Goal: Task Accomplishment & Management: Manage account settings

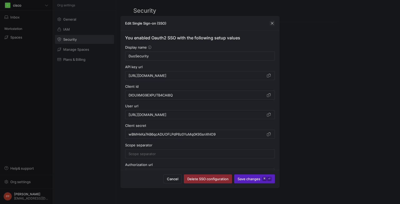
click at [270, 24] on span "button" at bounding box center [272, 23] width 5 height 5
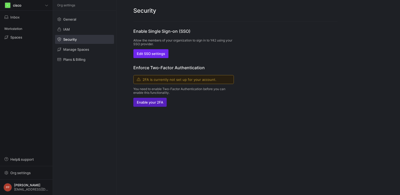
click at [152, 51] on span "button" at bounding box center [151, 53] width 35 height 8
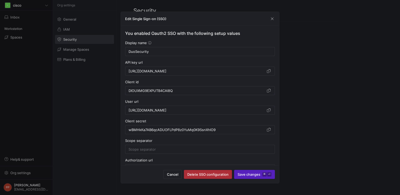
click at [212, 171] on span "button" at bounding box center [208, 174] width 48 height 8
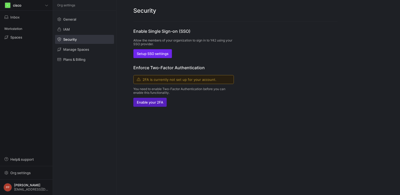
click at [159, 55] on span "Setup SSO settings" at bounding box center [153, 54] width 32 height 4
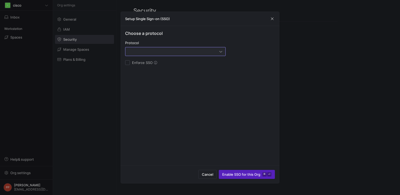
click at [183, 52] on div at bounding box center [174, 51] width 91 height 4
click at [152, 77] on span "OAuth2" at bounding box center [175, 78] width 96 height 4
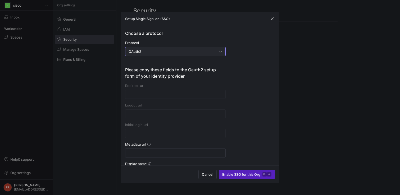
type input "https://account.y42.dev/api/1/id/oauth2/6b28f01e-30e3-4277-b2e6-5545448ba0fb/ca…"
type input "https://account.y42.dev/api/1/id/oauth2/6b28f01e-30e3-4277-b2e6-5545448ba0fb/lo…"
type input "https://account.y42.dev/api/1/id/idps/6b28f01e-30e3-4277-b2e6-5545448ba0fb/logi…"
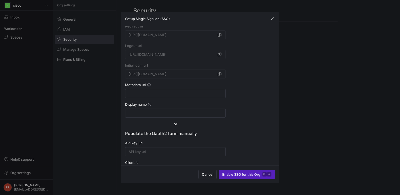
scroll to position [74, 0]
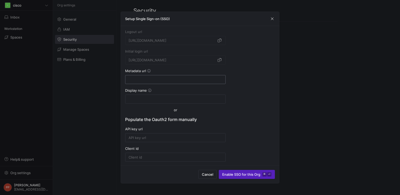
click at [195, 82] on div at bounding box center [176, 79] width 94 height 8
paste input "https://sso-deadbeef.sso.duo.test/oidc/DIER2EFNUG8IQ9USXSEQ/.well-known/openid-…"
type input "https://sso-deadbeef.sso.duo.test/oidc/DIER2EFNUG8IQ9USXSEQ/.well-known/openid-…"
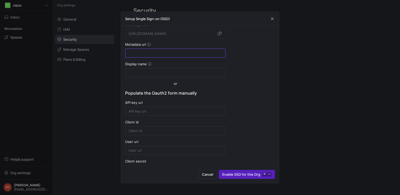
scroll to position [0, 0]
click at [209, 81] on form "Please copy these fields to the Oauth2 setup form of your identity provider Red…" at bounding box center [175, 100] width 101 height 267
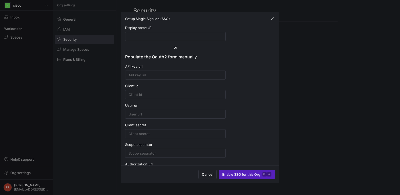
scroll to position [133, 0]
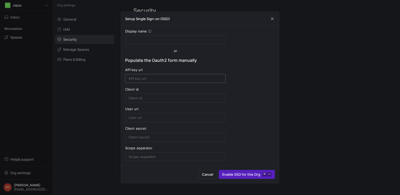
click at [157, 81] on div at bounding box center [176, 78] width 94 height 8
paste input "https://sso-deadbeef.sso.duo.test/oidc/DIER2EFNUG8IQ9USXSEQ/token"
type input "https://sso-deadbeef.sso.duo.test/oidc/DIER2EFNUG8IQ9USXSEQ/token"
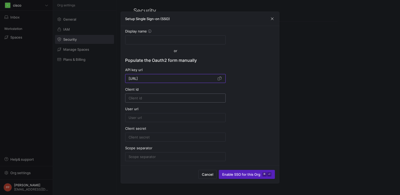
click at [179, 98] on input at bounding box center [176, 98] width 94 height 4
paste input "DIER2EFNUG8IQ9USXSEQ"
type input "DIER2EFNUG8IQ9USXSEQ"
click at [184, 118] on input at bounding box center [176, 118] width 94 height 4
click at [172, 140] on div at bounding box center [176, 137] width 94 height 8
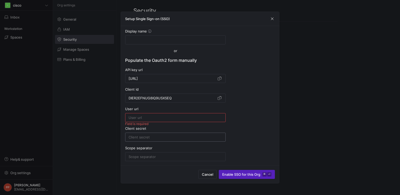
paste input "LpCMrH9OGrabwFdy7V3LhxlTVGLcJ9sn7lbTqg4z"
type input "LpCMrH9OGrabwFdy7V3LhxlTVGLcJ9sn7lbTqg4z"
click at [185, 116] on input at bounding box center [176, 118] width 94 height 4
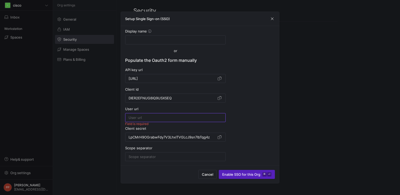
paste input "https://sso-deadbeef.sso.duo.test/oidc/DIER2EFNUG8IQ9USXSEQ"
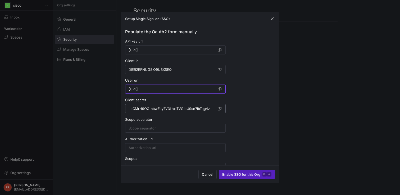
scroll to position [165, 0]
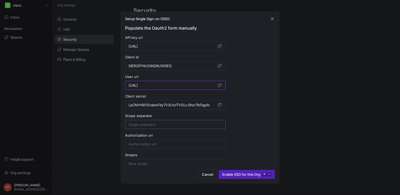
type input "https://sso-deadbeef.sso.duo.test/oidc/DIER2EFNUG8IQ9USXSEQ"
click at [183, 124] on input at bounding box center [176, 124] width 94 height 4
click at [157, 144] on input at bounding box center [176, 144] width 94 height 4
paste input "https://sso-deadbeef.sso.duo.test/oidc/DIER2EFNUG8IQ9USXSEQ/authorize"
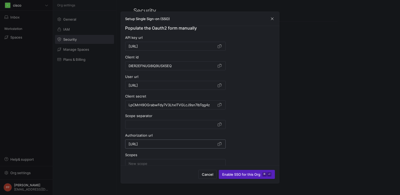
scroll to position [181, 0]
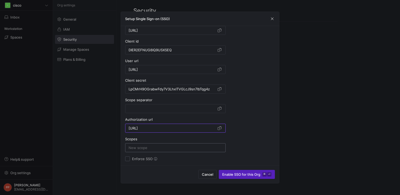
type input "https://sso-deadbeef.sso.duo.test/oidc/DIER2EFNUG8IQ9USXSEQ/authorize"
click at [145, 147] on input at bounding box center [176, 148] width 94 height 4
click at [235, 174] on span "Enable SSO for this Org ⌘ ⏎" at bounding box center [246, 174] width 49 height 4
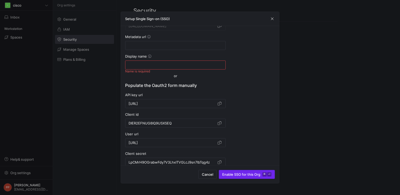
scroll to position [104, 0]
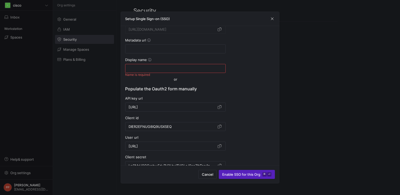
click at [186, 67] on input at bounding box center [176, 68] width 94 height 4
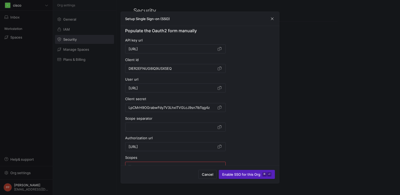
scroll to position [181, 0]
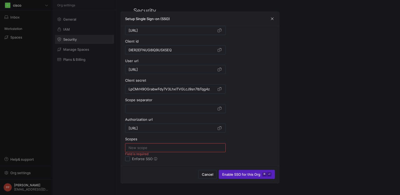
type input "DuoSecurity"
click at [163, 152] on div at bounding box center [176, 148] width 94 height 8
type input "n"
type input "email"
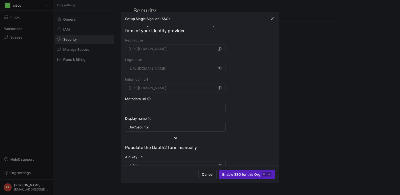
scroll to position [42, 0]
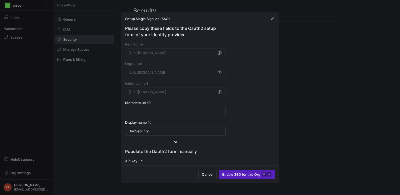
click at [221, 51] on span "button" at bounding box center [219, 52] width 5 height 5
click at [220, 53] on span "button" at bounding box center [219, 52] width 5 height 5
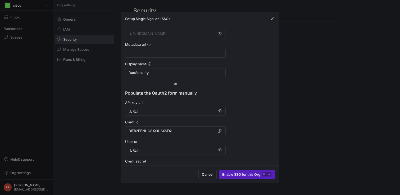
scroll to position [181, 0]
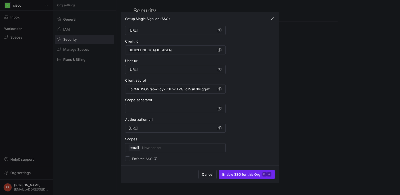
click at [238, 171] on span "submit" at bounding box center [247, 174] width 56 height 8
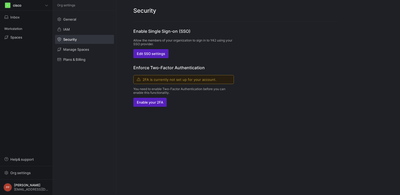
click at [221, 75] on y42-info-box "2FA is currently not set up for your account." at bounding box center [183, 79] width 101 height 9
click at [154, 52] on span "Edit SSO settings" at bounding box center [151, 54] width 28 height 4
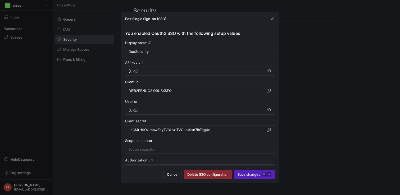
scroll to position [41, 0]
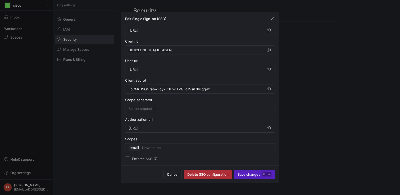
click at [219, 174] on span "Delete SSO configuration" at bounding box center [207, 174] width 41 height 4
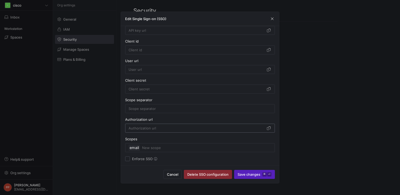
scroll to position [0, 0]
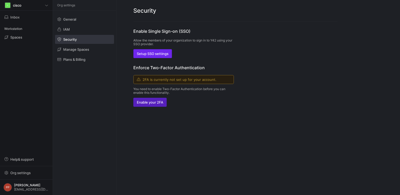
click at [160, 55] on span "Setup SSO settings" at bounding box center [153, 54] width 32 height 4
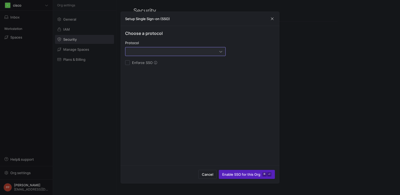
click at [176, 51] on div at bounding box center [174, 51] width 91 height 4
click at [148, 77] on span "OAuth2" at bounding box center [175, 78] width 96 height 4
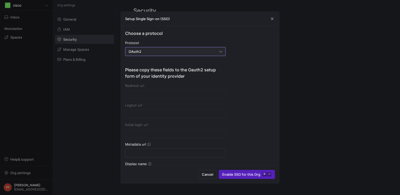
type input "https://account.y42.dev/api/1/id/oauth2/58835337-e825-4eaa-b14e-c69f8cc46e30/ca…"
type input "https://account.y42.dev/api/1/id/oauth2/58835337-e825-4eaa-b14e-c69f8cc46e30/lo…"
type input "https://account.y42.dev/api/1/id/idps/58835337-e825-4eaa-b14e-c69f8cc46e30/logi…"
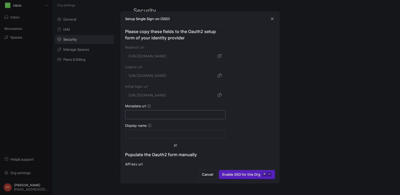
scroll to position [49, 0]
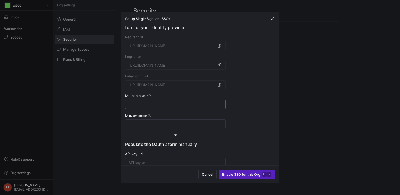
click at [177, 106] on input at bounding box center [176, 104] width 94 height 4
paste input "[URL][DOMAIN_NAME]"
type input "[URL][DOMAIN_NAME]"
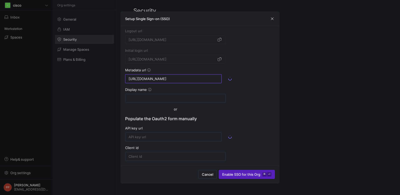
type input "[URL][DOMAIN_NAME]"
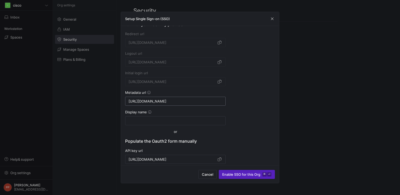
scroll to position [52, 0]
type input "[URL][DOMAIN_NAME]"
click at [178, 116] on div at bounding box center [176, 120] width 94 height 8
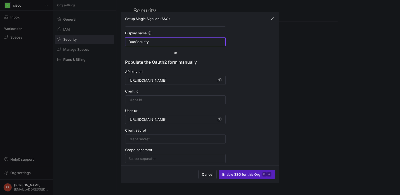
scroll to position [132, 0]
type input "DuoSecurity"
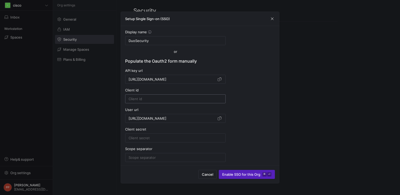
click at [165, 98] on input at bounding box center [176, 99] width 94 height 4
paste input "DIOUXMG9EXPUTB4CAI8Q"
type input "DIOUXMG9EXPUTB4CAI8Q"
click at [165, 135] on div at bounding box center [176, 138] width 94 height 8
paste input "wBMHkKa7AB6qcADUOFLPdP8z0YuMq0K9SsnXhIO9"
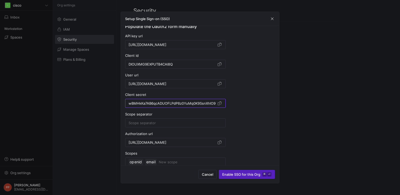
scroll to position [181, 0]
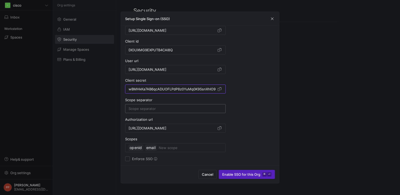
type input "wBMHkKa7AB6qcADUOFLPdP8z0YuMq0K9SsnXhIO9"
click at [179, 112] on div at bounding box center [176, 108] width 94 height 8
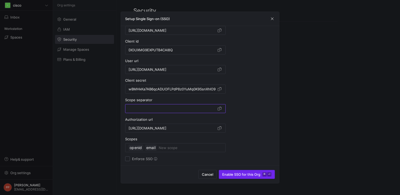
click at [235, 173] on span "Enable SSO for this Org ⌘ ⏎" at bounding box center [246, 174] width 49 height 4
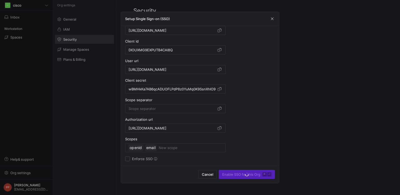
scroll to position [0, 0]
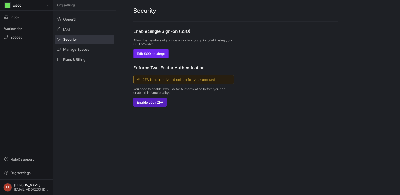
click at [155, 52] on span "Edit SSO settings" at bounding box center [151, 54] width 28 height 4
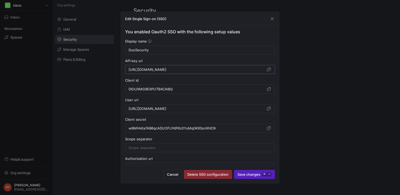
scroll to position [0, 4]
click at [254, 109] on input "[URL][DOMAIN_NAME]" at bounding box center [197, 109] width 136 height 4
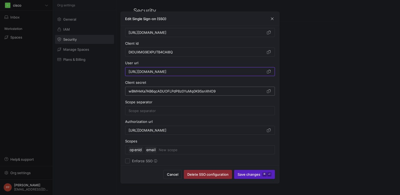
scroll to position [41, 0]
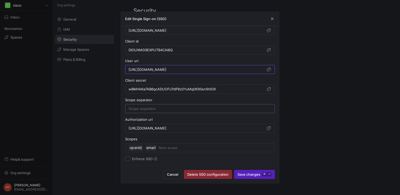
click at [182, 110] on input at bounding box center [200, 109] width 143 height 4
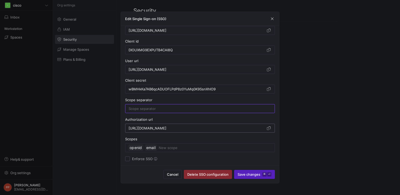
click at [213, 129] on input "[URL][DOMAIN_NAME]" at bounding box center [197, 128] width 136 height 4
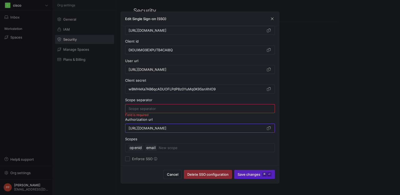
click at [230, 97] on form "API key url https://sso-8bc16f9e.test.sso.duosecurity.com/oidc/DIOUXMG9EXPUTB4C…" at bounding box center [200, 86] width 150 height 133
click at [249, 71] on input "[URL][DOMAIN_NAME]" at bounding box center [197, 69] width 136 height 4
click at [243, 175] on span "Save changes ⌘ ⏎" at bounding box center [255, 174] width 34 height 4
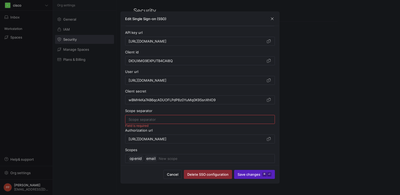
scroll to position [41, 0]
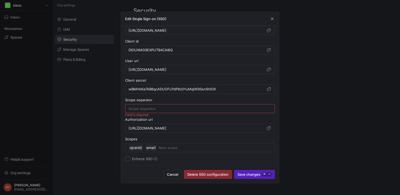
click at [185, 111] on div at bounding box center [200, 108] width 143 height 8
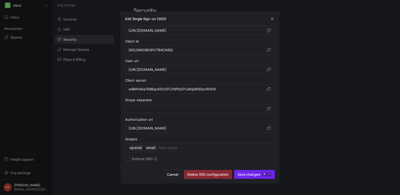
click at [248, 173] on span "Save changes ⌘ ⏎" at bounding box center [255, 174] width 34 height 4
type input "DuoSecurity"
type input "[URL][DOMAIN_NAME]"
type input "DIOUXMG9EXPUTB4CAI8Q"
type input "[URL][DOMAIN_NAME]"
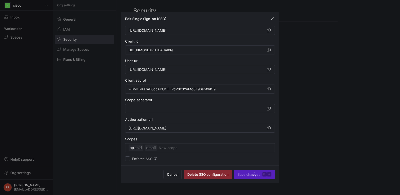
type input "wBMHkKa7AB6qcADUOFLPdP8z0YuMq0K9SsnXhIO9"
type input "[URL][DOMAIN_NAME]"
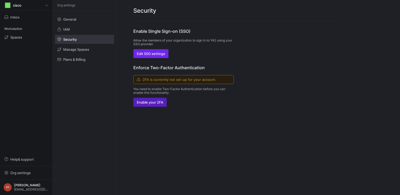
click at [160, 54] on span "Edit SSO settings" at bounding box center [151, 54] width 28 height 4
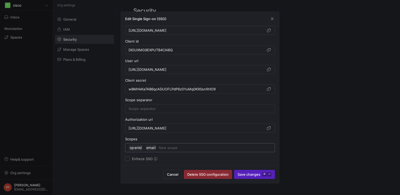
click at [163, 148] on input at bounding box center [215, 148] width 113 height 6
click at [247, 175] on span "Save changes ⌘ ⏎" at bounding box center [255, 174] width 34 height 4
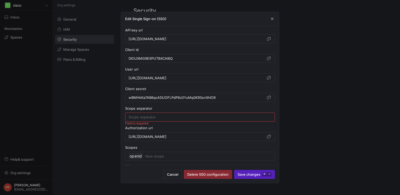
scroll to position [16, 0]
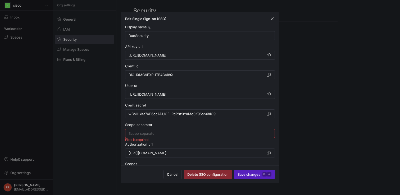
click at [181, 130] on div at bounding box center [200, 133] width 143 height 8
click at [247, 177] on span "submit" at bounding box center [254, 174] width 40 height 8
type input "DuoSecurity"
type input "[URL][DOMAIN_NAME]"
type input "DIOUXMG9EXPUTB4CAI8Q"
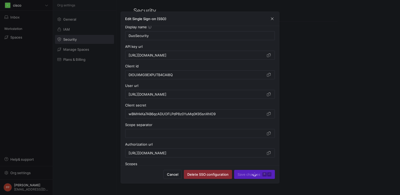
type input "[URL][DOMAIN_NAME]"
type input "wBMHkKa7AB6qcADUOFLPdP8z0YuMq0K9SsnXhIO9"
type input "[URL][DOMAIN_NAME]"
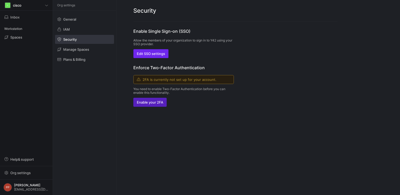
click at [161, 52] on span "Edit SSO settings" at bounding box center [151, 54] width 28 height 4
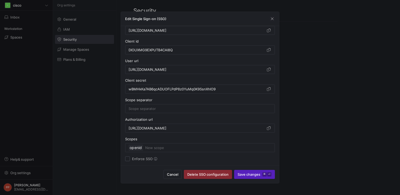
scroll to position [0, 0]
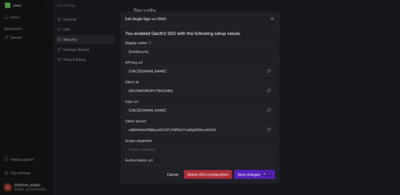
click at [215, 174] on span "Delete SSO configuration" at bounding box center [207, 174] width 41 height 4
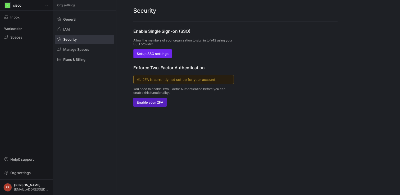
click at [161, 55] on span "Setup SSO settings" at bounding box center [153, 54] width 32 height 4
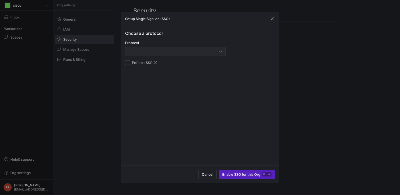
click at [167, 55] on div at bounding box center [176, 51] width 94 height 8
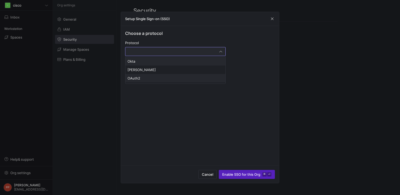
click at [152, 80] on span "OAuth2" at bounding box center [175, 78] width 96 height 4
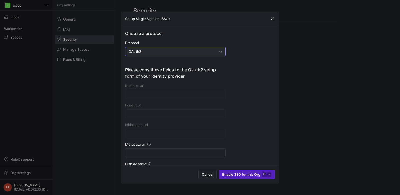
type input "https://account.y42.dev/api/1/id/oauth2/0a44bb6d-cbad-4571-ada1-816970564845/ca…"
type input "https://account.y42.dev/api/1/id/oauth2/0a44bb6d-cbad-4571-ada1-816970564845/lo…"
type input "https://account.y42.dev/api/1/id/idps/0a44bb6d-cbad-4571-ada1-816970564845/logi…"
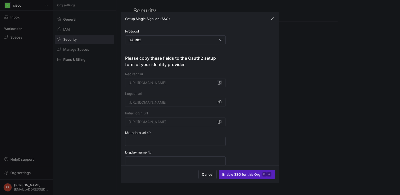
click at [220, 84] on span "button" at bounding box center [219, 82] width 5 height 5
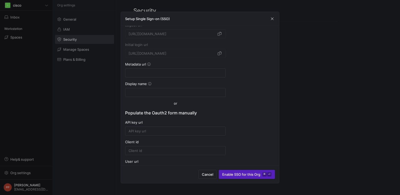
scroll to position [81, 0]
click at [174, 74] on input at bounding box center [176, 72] width 94 height 4
paste input "[URL][DOMAIN_NAME]"
type input "[URL][DOMAIN_NAME]"
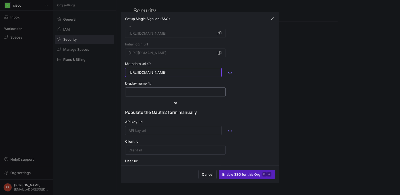
click at [173, 92] on input at bounding box center [176, 92] width 94 height 4
type input "D"
type input "[URL][DOMAIN_NAME]"
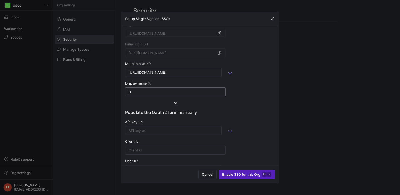
type input "[URL][DOMAIN_NAME]"
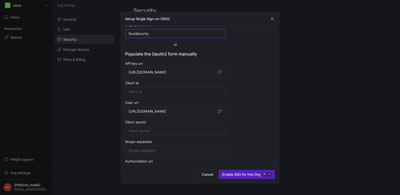
scroll to position [140, 0]
type input "DuoSecurity"
click at [192, 93] on input at bounding box center [176, 91] width 94 height 4
paste input "DIOUXMG9EXPUTB4CAI8Q"
type input "DIOUXMG9EXPUTB4CAI8Q"
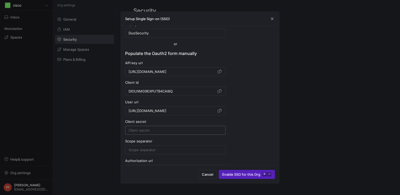
click at [177, 130] on input at bounding box center [176, 130] width 94 height 4
paste input "wBMHkKa7AB6qcADUOFLPdP8z0YuMq0K9SsnXhIO9"
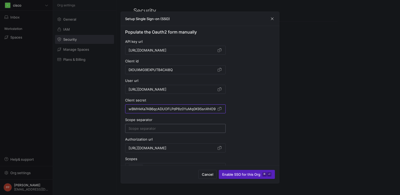
scroll to position [181, 0]
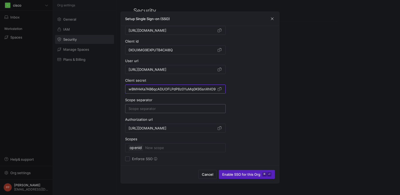
type input "wBMHkKa7AB6qcADUOFLPdP8z0YuMq0K9SsnXhIO9"
click at [166, 108] on input at bounding box center [176, 109] width 94 height 4
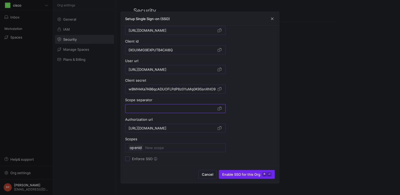
click at [240, 175] on span "Enable SSO for this Org ⌘ ⏎" at bounding box center [246, 174] width 49 height 4
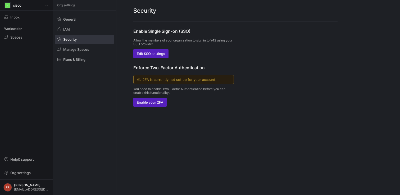
scroll to position [0, 0]
click at [161, 59] on div "Enable Single Sign-on (SSO) Allow the members of your organization to sign in t…" at bounding box center [183, 67] width 101 height 79
click at [161, 55] on span "Edit SSO settings" at bounding box center [151, 54] width 28 height 4
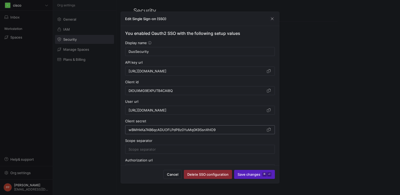
scroll to position [41, 0]
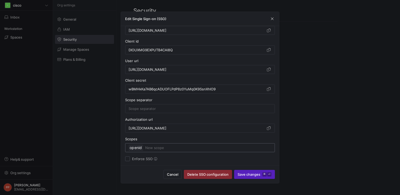
click at [150, 148] on input at bounding box center [208, 148] width 126 height 6
type input "email"
click at [142, 108] on input at bounding box center [200, 109] width 143 height 4
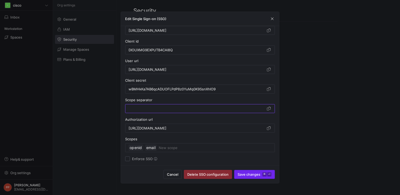
click at [240, 173] on span "Save changes ⌘ ⏎" at bounding box center [255, 174] width 34 height 4
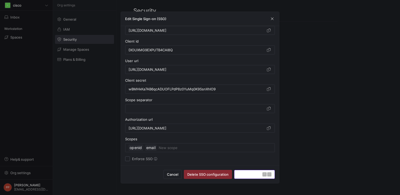
type input "DuoSecurity"
type input "[URL][DOMAIN_NAME]"
type input "DIOUXMG9EXPUTB4CAI8Q"
type input "[URL][DOMAIN_NAME]"
type input "wBMHkKa7AB6qcADUOFLPdP8z0YuMq0K9SsnXhIO9"
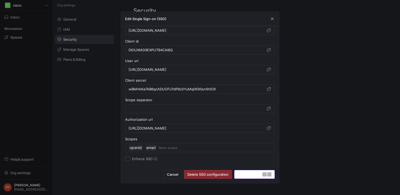
type input "[URL][DOMAIN_NAME]"
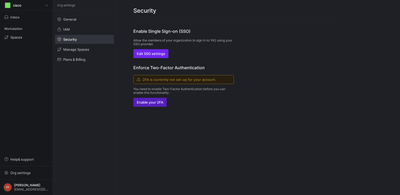
click at [156, 53] on span "Edit SSO settings" at bounding box center [151, 54] width 28 height 4
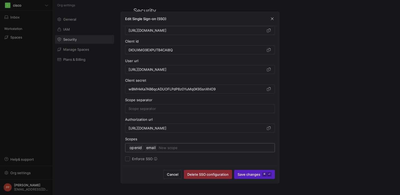
click at [163, 147] on input at bounding box center [215, 148] width 113 height 6
type input "openid"
type input "email"
click at [162, 110] on input at bounding box center [200, 109] width 143 height 4
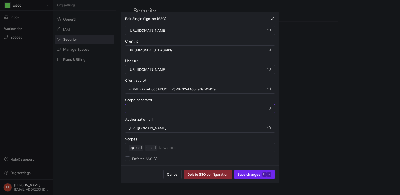
click at [240, 174] on span "Save changes ⌘ ⏎" at bounding box center [255, 174] width 34 height 4
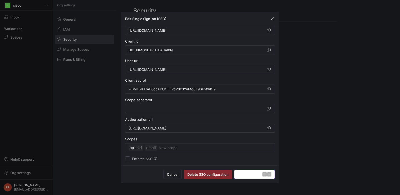
type input "DuoSecurity"
type input "[URL][DOMAIN_NAME]"
type input "DIOUXMG9EXPUTB4CAI8Q"
type input "[URL][DOMAIN_NAME]"
type input "wBMHkKa7AB6qcADUOFLPdP8z0YuMq0K9SsnXhIO9"
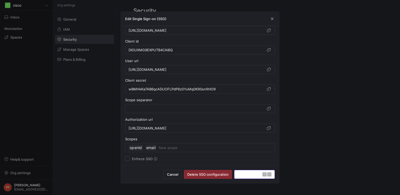
type input "[URL][DOMAIN_NAME]"
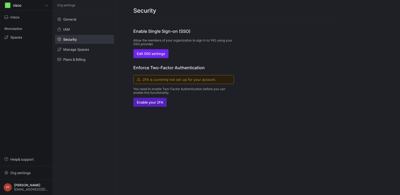
click at [163, 57] on span "button" at bounding box center [151, 53] width 35 height 8
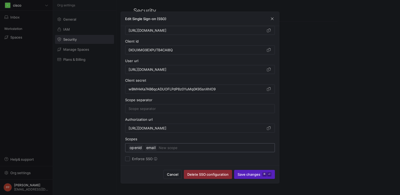
click at [175, 148] on input at bounding box center [215, 148] width 113 height 6
type input "email"
click at [249, 173] on span "Save changes ⌘ ⏎" at bounding box center [255, 174] width 34 height 4
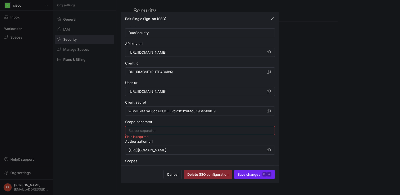
scroll to position [16, 0]
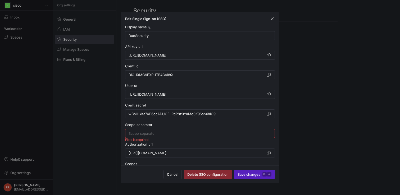
click at [226, 135] on input at bounding box center [200, 133] width 143 height 4
click at [249, 175] on span "Save changes ⌘ ⏎" at bounding box center [255, 174] width 34 height 4
type input "DuoSecurity"
type input "[URL][DOMAIN_NAME]"
type input "DIOUXMG9EXPUTB4CAI8Q"
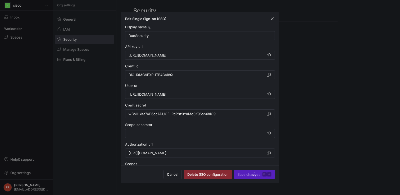
type input "[URL][DOMAIN_NAME]"
type input "wBMHkKa7AB6qcADUOFLPdP8z0YuMq0K9SsnXhIO9"
type input "[URL][DOMAIN_NAME]"
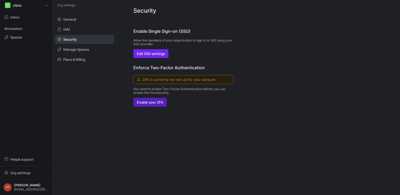
click at [160, 54] on span "Edit SSO settings" at bounding box center [151, 54] width 28 height 4
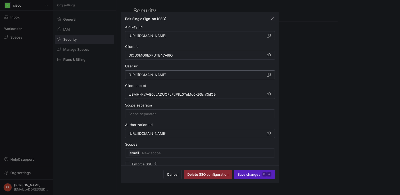
scroll to position [41, 0]
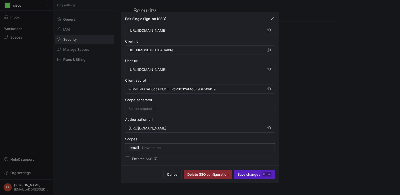
click at [158, 149] on input at bounding box center [206, 148] width 129 height 6
click at [191, 171] on span "button" at bounding box center [208, 174] width 48 height 8
click at [189, 174] on span "Delete SSO configuration" at bounding box center [207, 174] width 41 height 4
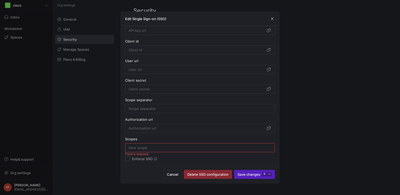
scroll to position [0, 0]
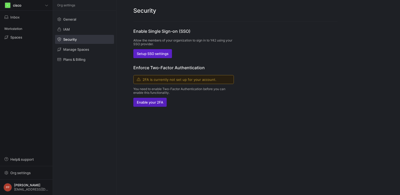
click at [232, 52] on div "Enable Single Sign-on (SSO) Allow the members of your organization to sign in t…" at bounding box center [183, 43] width 101 height 30
click at [167, 53] on span "Setup SSO settings" at bounding box center [153, 54] width 32 height 4
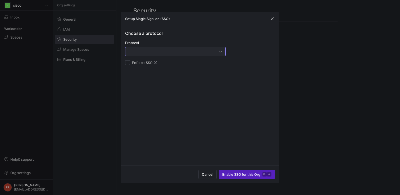
click at [174, 53] on div at bounding box center [174, 51] width 91 height 4
click at [163, 77] on span "OAuth2" at bounding box center [175, 78] width 96 height 4
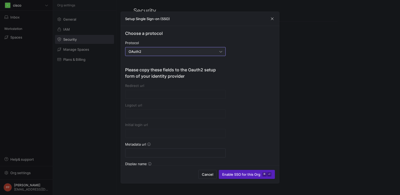
type input "[URL][DOMAIN_NAME]"
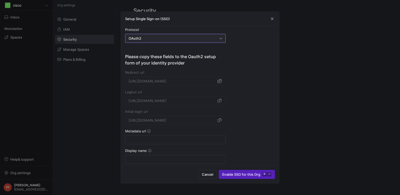
click at [219, 82] on span "button" at bounding box center [219, 81] width 5 height 5
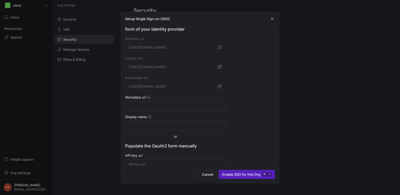
scroll to position [54, 0]
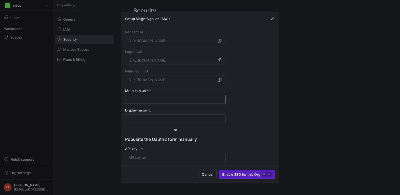
click at [178, 103] on div at bounding box center [176, 99] width 94 height 8
paste input "[URL][DOMAIN_NAME]"
type input "[URL][DOMAIN_NAME]"
click at [182, 120] on input at bounding box center [176, 119] width 94 height 4
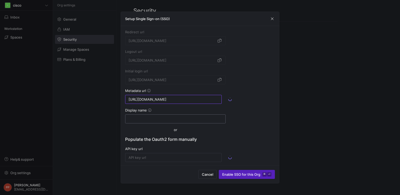
scroll to position [0, 0]
type input "DuoSe"
type input "[URL][DOMAIN_NAME]"
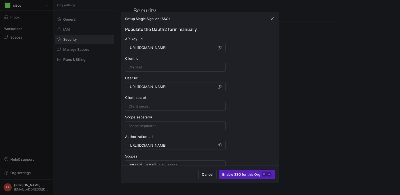
scroll to position [167, 0]
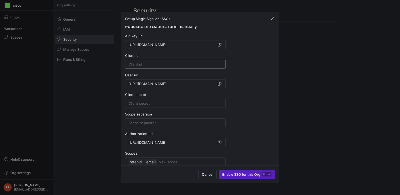
type input "DuoSecurity"
click at [184, 64] on input at bounding box center [176, 64] width 94 height 4
paste input "DIOUXMG9EXPUTB4CAI8Q"
type input "DIOUXMG9EXPUTB4CAI8Q"
click at [164, 103] on input at bounding box center [176, 103] width 94 height 4
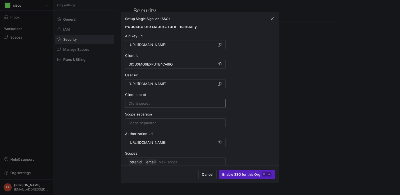
paste input "wBMHkKa7AB6qcADUOFLPdP8z0YuMq0K9SsnXhIO9"
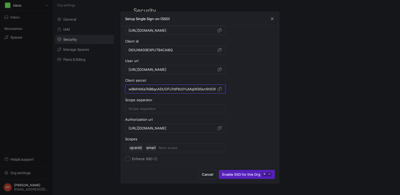
type input "wBMHkKa7AB6qcADUOFLPdP8z0YuMq0K9SsnXhIO9"
click at [246, 106] on div "Choose a protocol Protocol OAuth2 Please copy these fields to the Oauth2 setup …" at bounding box center [200, 5] width 150 height 312
click at [196, 111] on div at bounding box center [176, 108] width 94 height 8
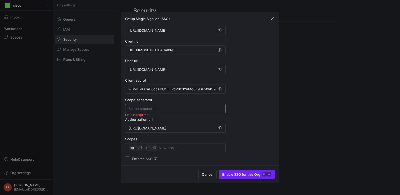
click at [250, 177] on span "submit" at bounding box center [247, 174] width 56 height 8
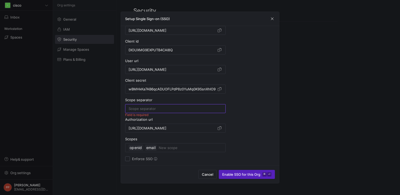
click at [170, 107] on input at bounding box center [176, 109] width 94 height 4
click at [243, 172] on span "Enable SSO for this Org ⌘ ⏎" at bounding box center [246, 174] width 49 height 4
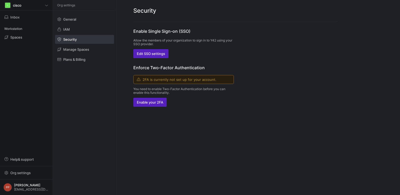
scroll to position [0, 0]
click at [147, 52] on span "Edit SSO settings" at bounding box center [151, 54] width 28 height 4
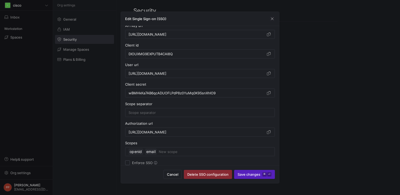
scroll to position [41, 0]
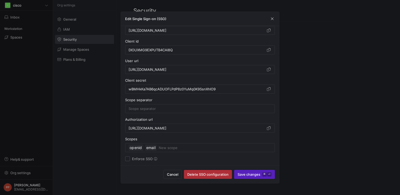
click at [208, 172] on span "button" at bounding box center [208, 174] width 48 height 8
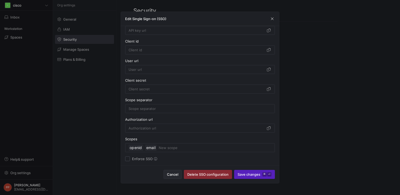
scroll to position [0, 0]
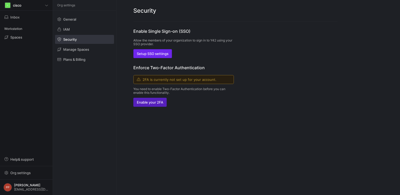
click at [161, 53] on span "Setup SSO settings" at bounding box center [153, 54] width 32 height 4
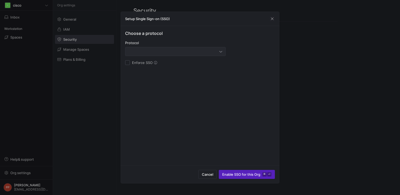
click at [160, 53] on div at bounding box center [174, 51] width 91 height 4
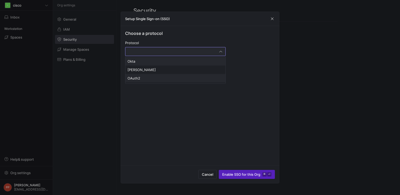
click at [146, 77] on span "OAuth2" at bounding box center [175, 78] width 96 height 4
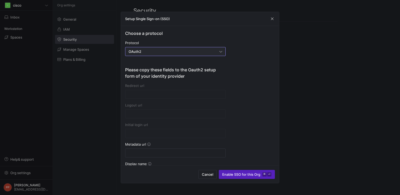
type input "[URL][DOMAIN_NAME]"
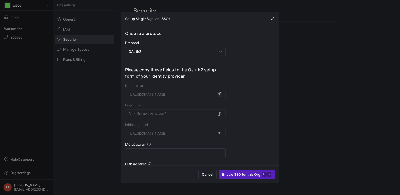
click at [220, 95] on span "button" at bounding box center [219, 94] width 5 height 5
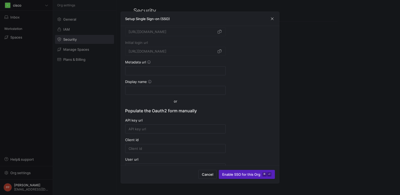
scroll to position [86, 0]
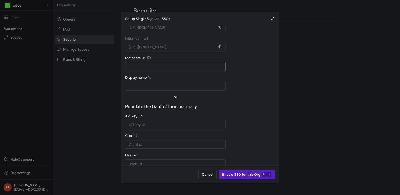
click at [173, 64] on div at bounding box center [176, 66] width 94 height 8
paste input "[URL][DOMAIN_NAME]"
type input "[URL][DOMAIN_NAME]"
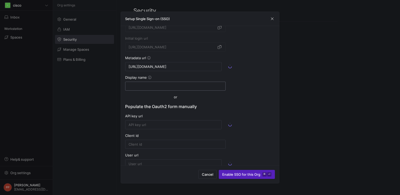
click at [162, 86] on input at bounding box center [176, 86] width 94 height 4
type input "DuoS"
type input "[URL][DOMAIN_NAME]"
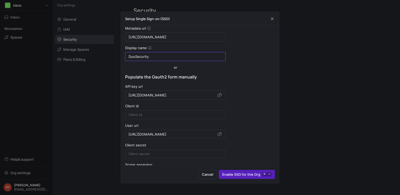
scroll to position [127, 0]
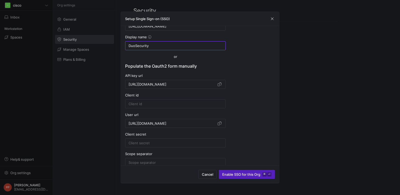
type input "DuoSecurity"
click at [174, 107] on div at bounding box center [176, 104] width 94 height 8
paste input "DIOUXMG9EXPUTB4CAI8Q"
type input "DIOUXMG9EXPUTB4CAI8Q"
click at [172, 144] on input at bounding box center [176, 143] width 94 height 4
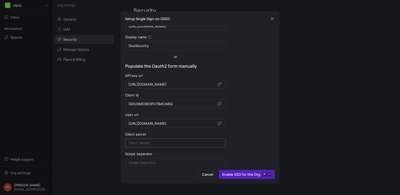
paste input "wBMHkKa7AB6qcADUOFLPdP8z0YuMq0K9SsnXhIO9"
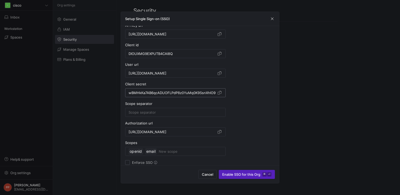
scroll to position [180, 0]
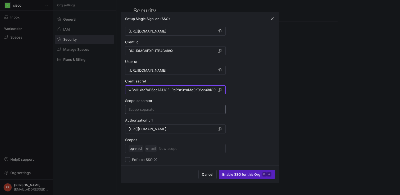
type input "wBMHkKa7AB6qcADUOFLPdP8z0YuMq0K9SsnXhIO9"
click at [177, 111] on input at bounding box center [176, 109] width 94 height 4
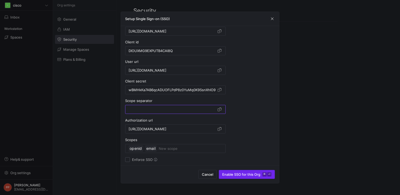
click at [231, 177] on span "submit" at bounding box center [247, 174] width 56 height 8
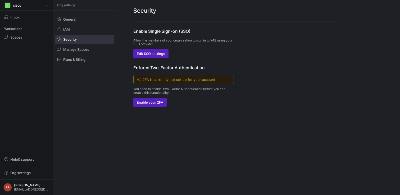
scroll to position [0, 0]
click at [158, 58] on span "button" at bounding box center [151, 53] width 35 height 8
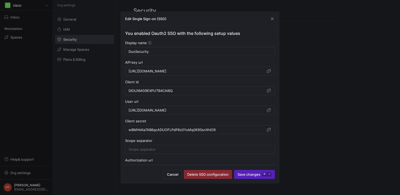
scroll to position [41, 0]
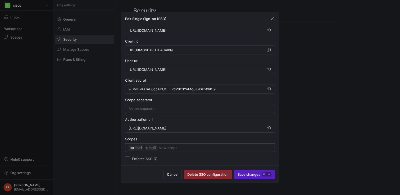
click at [165, 148] on input at bounding box center [215, 148] width 113 height 6
click at [155, 107] on input at bounding box center [200, 109] width 143 height 4
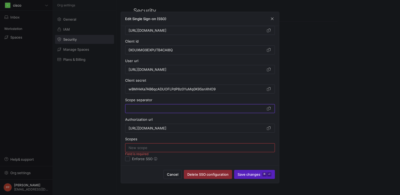
click at [145, 148] on input at bounding box center [200, 148] width 143 height 4
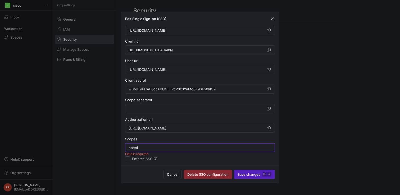
type input "openid"
type input "email"
click at [247, 177] on span "submit" at bounding box center [254, 174] width 40 height 8
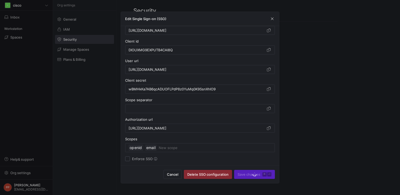
type input "DuoSecurity"
type input "[URL][DOMAIN_NAME]"
type input "DIOUXMG9EXPUTB4CAI8Q"
type input "[URL][DOMAIN_NAME]"
type input "wBMHkKa7AB6qcADUOFLPdP8z0YuMq0K9SsnXhIO9"
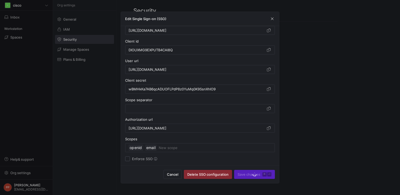
type input "[URL][DOMAIN_NAME]"
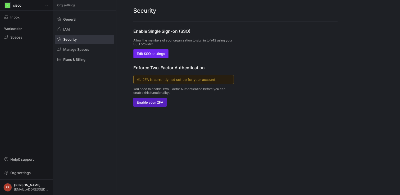
click at [145, 52] on span "Edit SSO settings" at bounding box center [151, 54] width 28 height 4
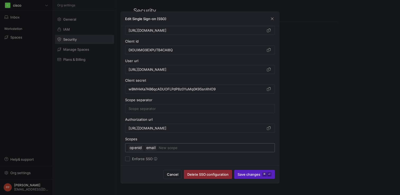
click at [162, 149] on input at bounding box center [215, 148] width 113 height 6
type input "\"
type input "e"
type input "openid"
type input "email"
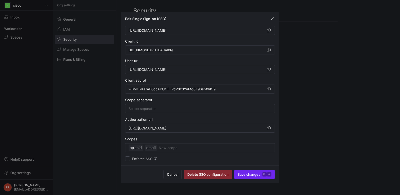
click at [254, 173] on span "Save changes ⌘ ⏎" at bounding box center [255, 174] width 34 height 4
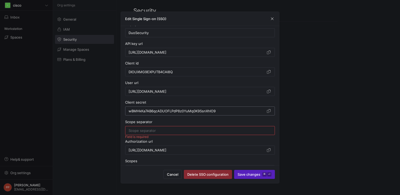
scroll to position [16, 0]
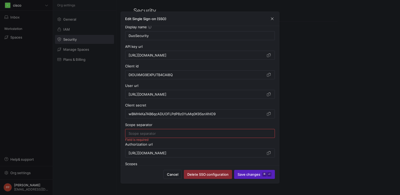
click at [234, 170] on button "Save changes ⌘ ⏎" at bounding box center [254, 174] width 41 height 9
click at [225, 138] on div at bounding box center [200, 133] width 143 height 8
click at [225, 136] on div at bounding box center [200, 133] width 143 height 8
click at [246, 174] on span "Save changes ⌘ ⏎" at bounding box center [255, 174] width 34 height 4
type input "DuoSecurity"
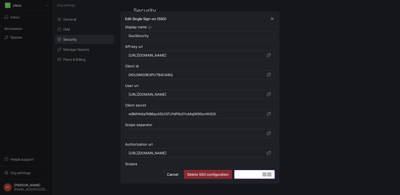
type input "[URL][DOMAIN_NAME]"
type input "DIOUXMG9EXPUTB4CAI8Q"
type input "[URL][DOMAIN_NAME]"
type input "wBMHkKa7AB6qcADUOFLPdP8z0YuMq0K9SsnXhIO9"
type input "[URL][DOMAIN_NAME]"
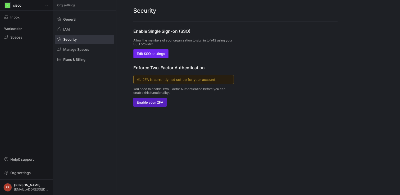
click at [155, 56] on span "button" at bounding box center [151, 53] width 35 height 8
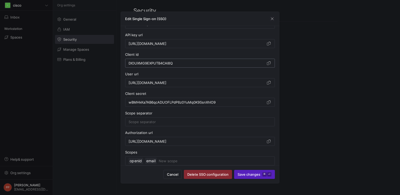
scroll to position [41, 0]
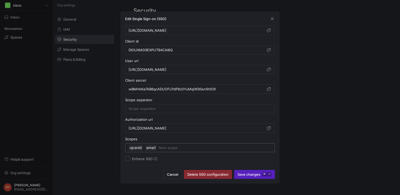
click at [177, 147] on input at bounding box center [215, 148] width 113 height 6
click at [162, 149] on input at bounding box center [215, 148] width 113 height 6
click at [249, 176] on span "Save changes ⌘ ⏎" at bounding box center [255, 174] width 34 height 4
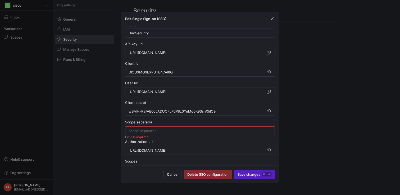
scroll to position [16, 0]
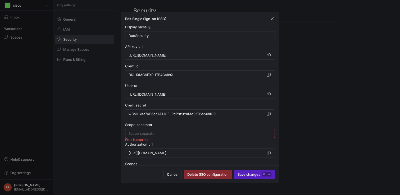
click at [168, 135] on input at bounding box center [200, 133] width 143 height 4
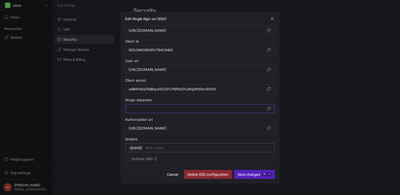
click at [201, 150] on input at bounding box center [208, 148] width 126 height 6
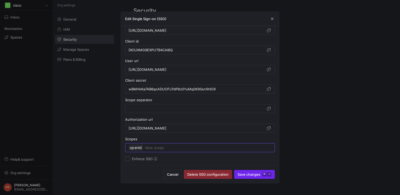
click at [250, 172] on span "submit" at bounding box center [254, 174] width 40 height 8
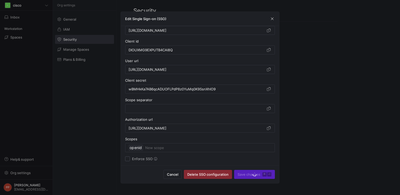
type input "DuoSecurity"
type input "[URL][DOMAIN_NAME]"
type input "DIOUXMG9EXPUTB4CAI8Q"
type input "[URL][DOMAIN_NAME]"
type input "wBMHkKa7AB6qcADUOFLPdP8z0YuMq0K9SsnXhIO9"
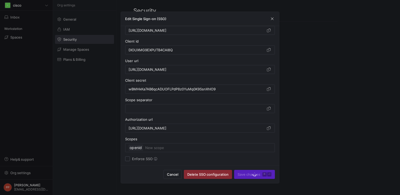
type input "[URL][DOMAIN_NAME]"
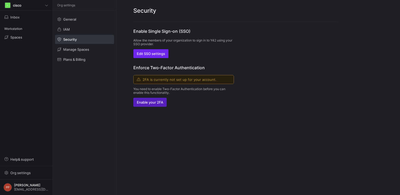
click at [161, 56] on span "button" at bounding box center [151, 53] width 35 height 8
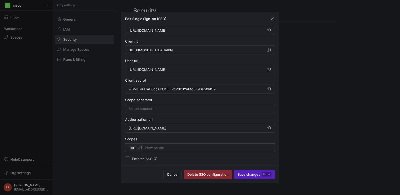
click at [159, 147] on input at bounding box center [208, 148] width 126 height 6
type input "openid"
type input "email"
click at [246, 176] on span "Save changes ⌘ ⏎" at bounding box center [255, 174] width 34 height 4
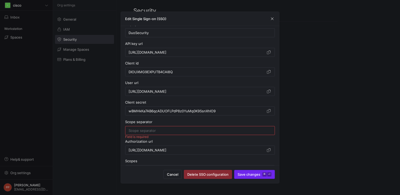
scroll to position [16, 0]
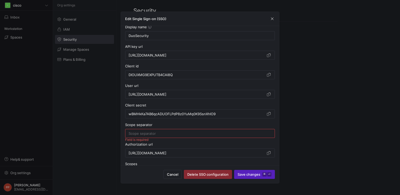
click at [234, 170] on button "Save changes ⌘ ⏎" at bounding box center [254, 174] width 41 height 9
click at [220, 134] on input at bounding box center [200, 133] width 143 height 4
click at [251, 174] on span "Save changes ⌘ ⏎" at bounding box center [255, 174] width 34 height 4
type input "DuoSecurity"
type input "[URL][DOMAIN_NAME]"
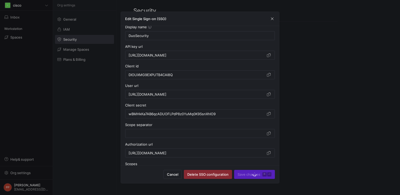
type input "DIOUXMG9EXPUTB4CAI8Q"
type input "[URL][DOMAIN_NAME]"
type input "wBMHkKa7AB6qcADUOFLPdP8z0YuMq0K9SsnXhIO9"
type input "[URL][DOMAIN_NAME]"
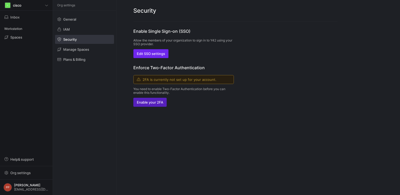
click at [161, 55] on span "Edit SSO settings" at bounding box center [151, 54] width 28 height 4
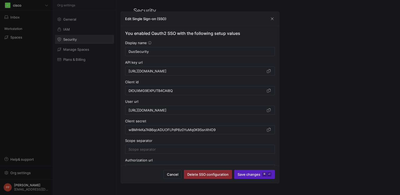
scroll to position [41, 0]
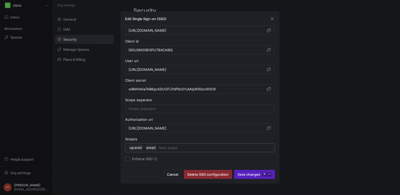
click at [171, 149] on input at bounding box center [215, 148] width 113 height 6
click at [240, 174] on span "Save changes ⌘ ⏎" at bounding box center [255, 174] width 34 height 4
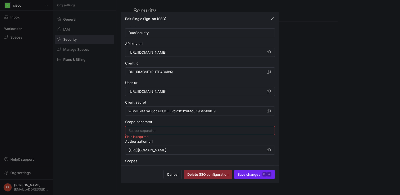
scroll to position [16, 0]
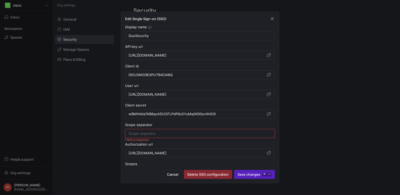
click at [226, 135] on input at bounding box center [200, 133] width 143 height 4
click at [247, 175] on span "Save changes ⌘ ⏎" at bounding box center [255, 174] width 34 height 4
type input "DuoSecurity"
type input "[URL][DOMAIN_NAME]"
type input "DIOUXMG9EXPUTB4CAI8Q"
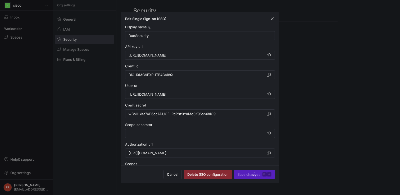
type input "[URL][DOMAIN_NAME]"
type input "wBMHkKa7AB6qcADUOFLPdP8z0YuMq0K9SsnXhIO9"
type input "[URL][DOMAIN_NAME]"
